Goal: Transaction & Acquisition: Book appointment/travel/reservation

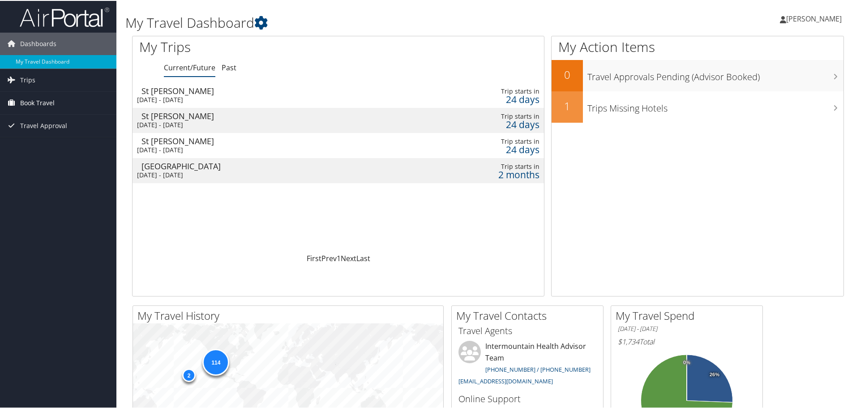
click at [27, 103] on span "Book Travel" at bounding box center [37, 102] width 34 height 22
click at [39, 146] on link "Book/Manage Online Trips" at bounding box center [58, 146] width 116 height 13
click at [69, 148] on link "Book/Manage Online Trips" at bounding box center [58, 146] width 116 height 13
click at [95, 199] on div "Dashboards My Travel Dashboard Trips Current/Future Trips Past Trips Trips Miss…" at bounding box center [430, 338] width 860 height 677
click at [55, 99] on link "Book Travel" at bounding box center [58, 102] width 116 height 22
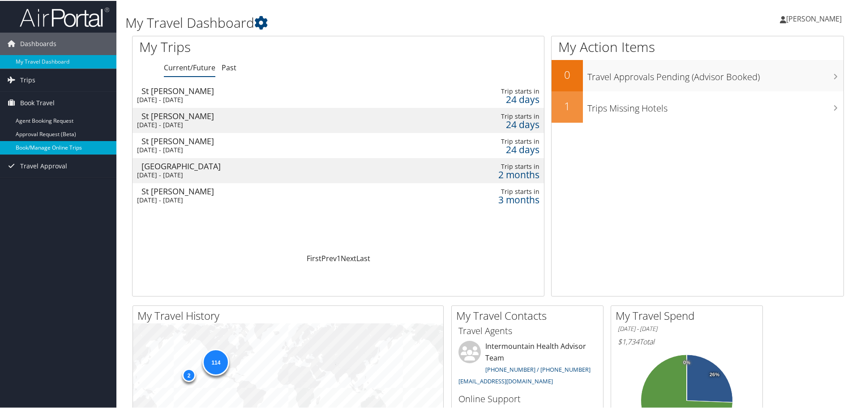
click at [51, 147] on link "Book/Manage Online Trips" at bounding box center [58, 146] width 116 height 13
